Goal: Information Seeking & Learning: Learn about a topic

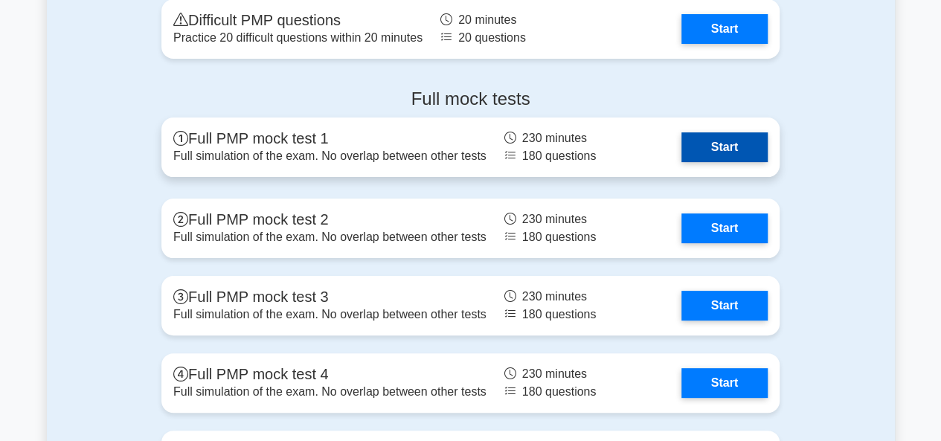
click at [682, 154] on link "Start" at bounding box center [725, 147] width 86 height 30
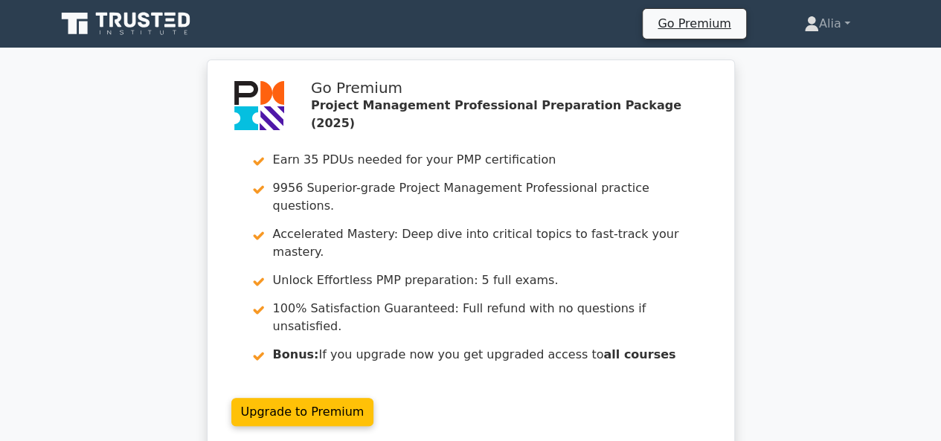
click at [83, 22] on icon at bounding box center [83, 28] width 9 height 13
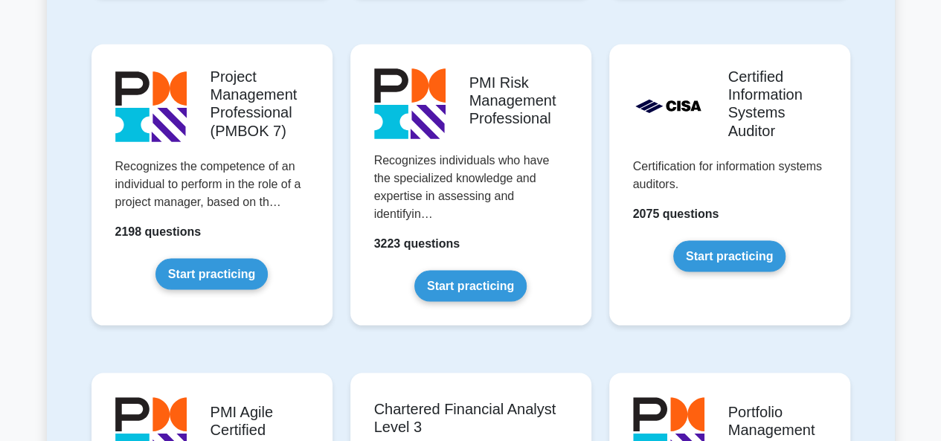
scroll to position [1283, 0]
